Goal: Navigation & Orientation: Find specific page/section

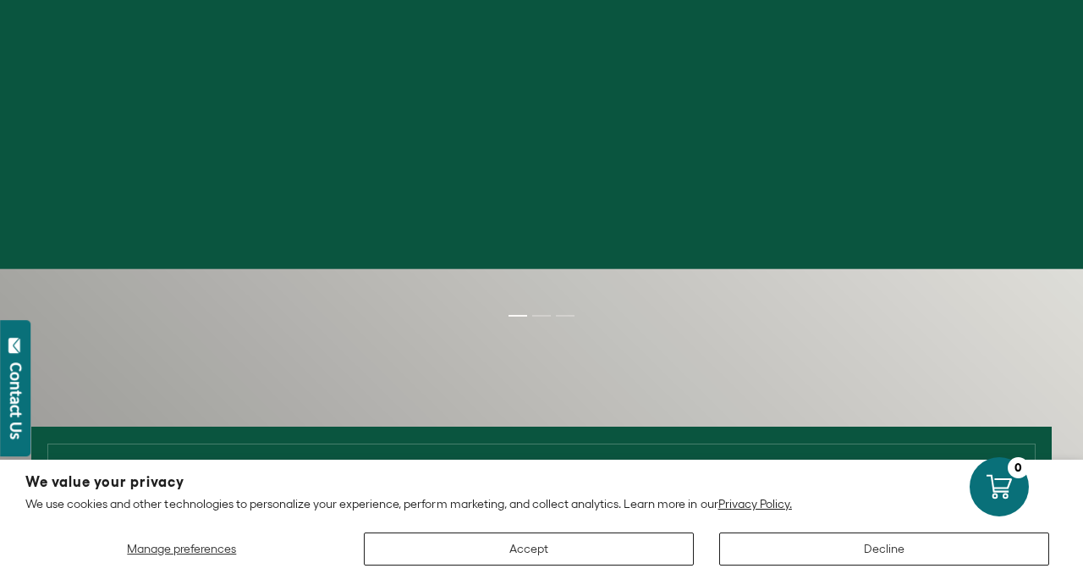
scroll to position [257, 0]
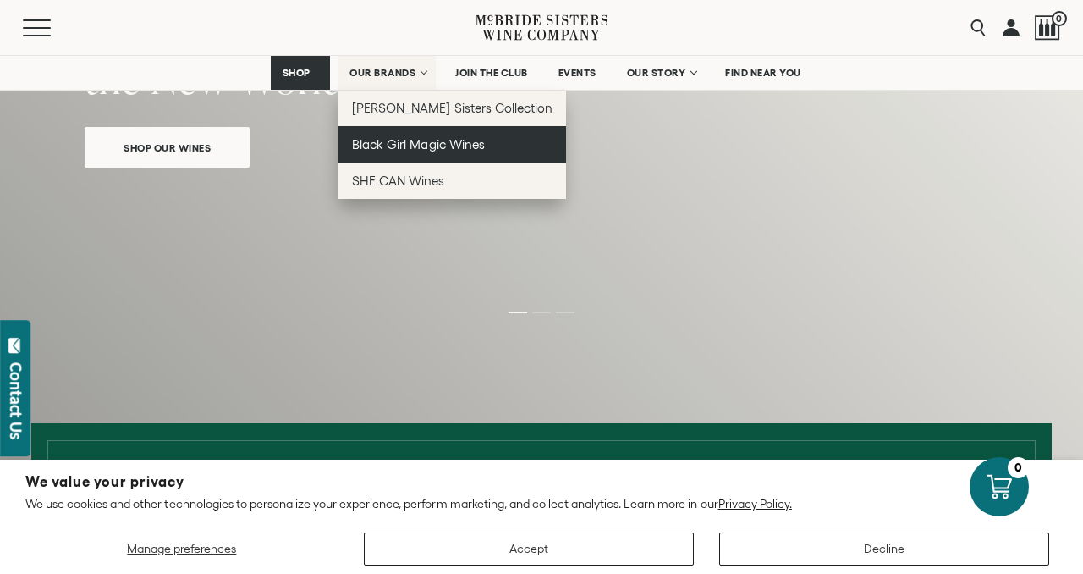
click at [416, 146] on span "Black Girl Magic Wines" at bounding box center [418, 144] width 132 height 14
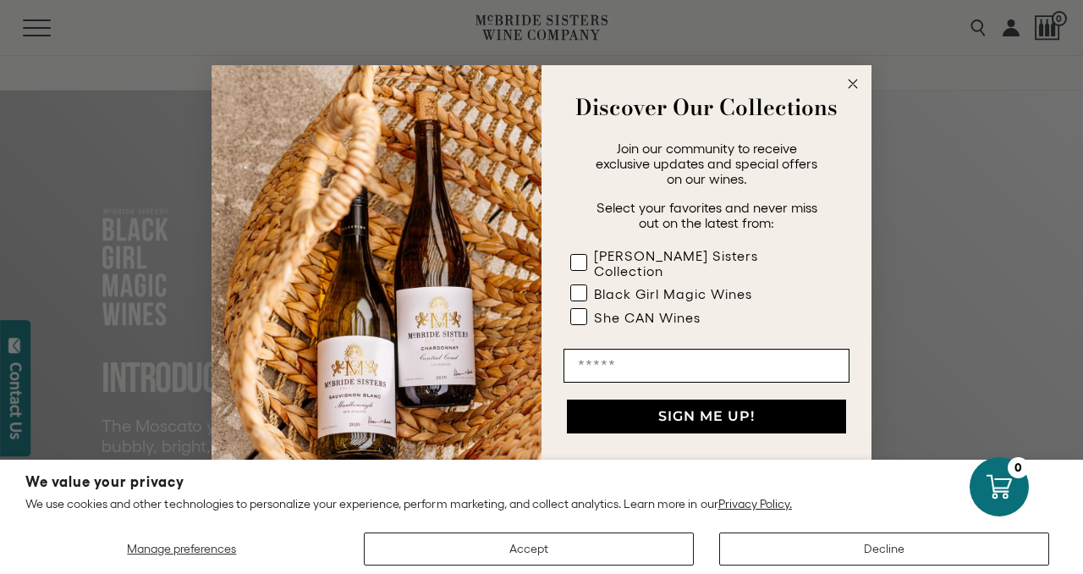
click at [854, 88] on circle "Close dialog" at bounding box center [853, 83] width 19 height 19
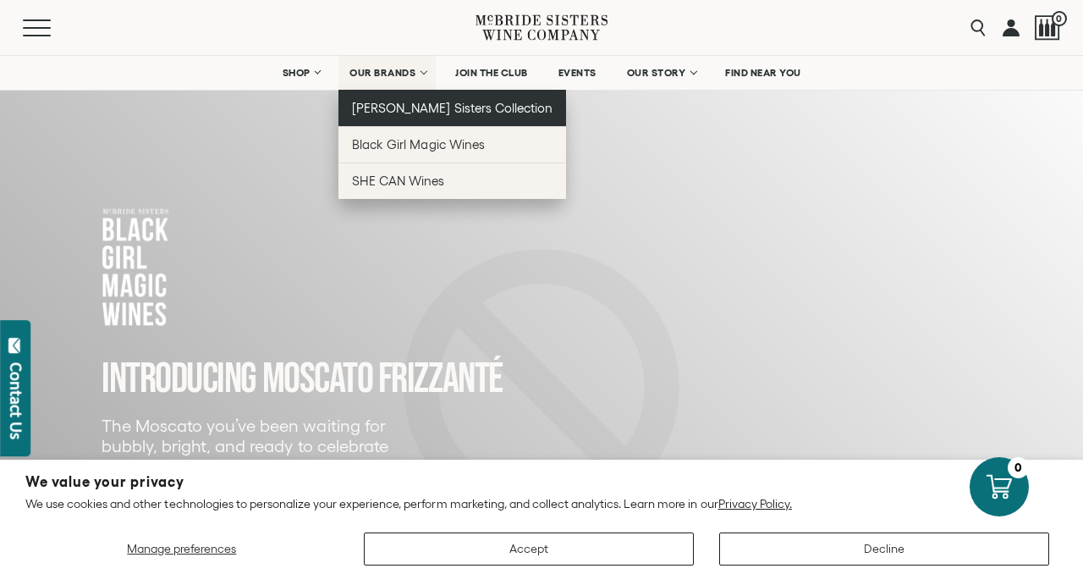
click at [412, 102] on span "[PERSON_NAME] Sisters Collection" at bounding box center [452, 108] width 201 height 14
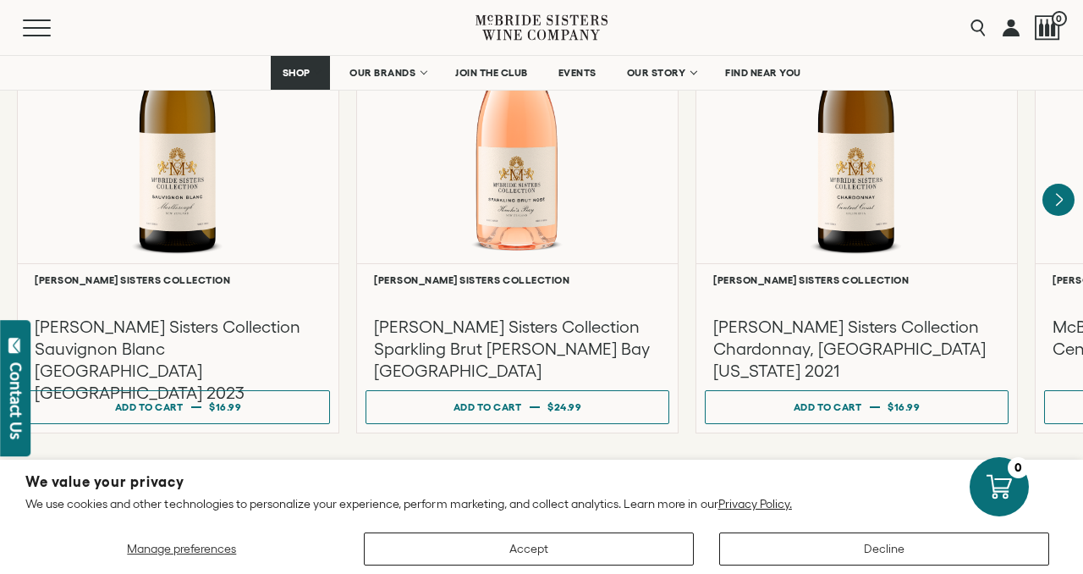
scroll to position [1608, 0]
